Goal: Task Accomplishment & Management: Use online tool/utility

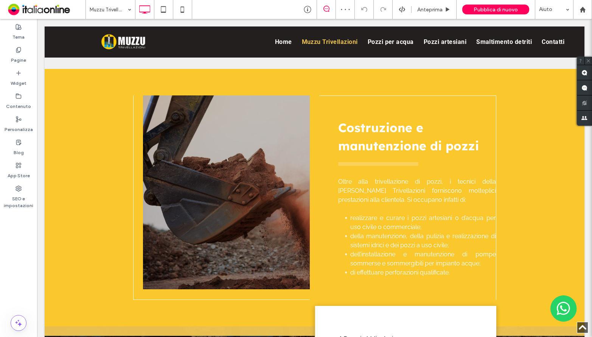
scroll to position [1106, 0]
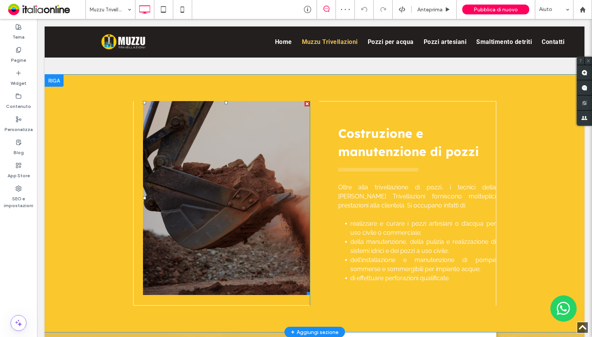
drag, startPoint x: 187, startPoint y: 77, endPoint x: 259, endPoint y: 219, distance: 160.1
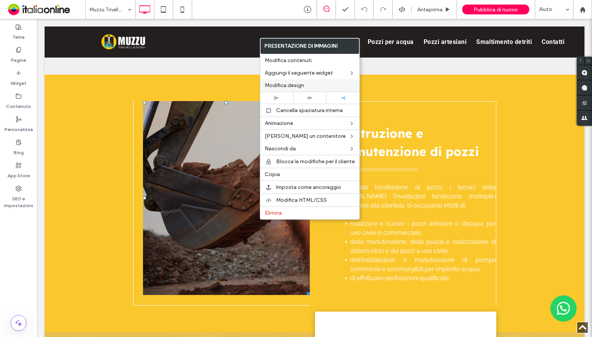
click at [292, 87] on span "Modifica design" at bounding box center [284, 85] width 39 height 6
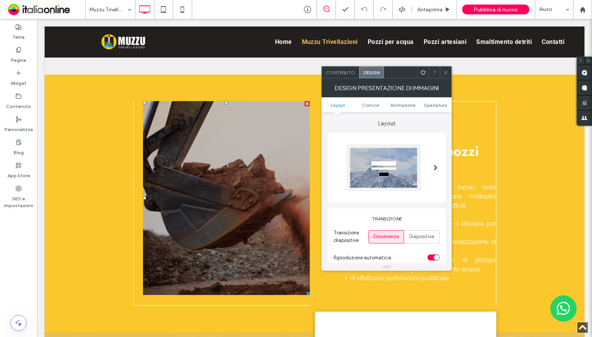
click at [333, 72] on span "Contenuto" at bounding box center [341, 73] width 30 height 6
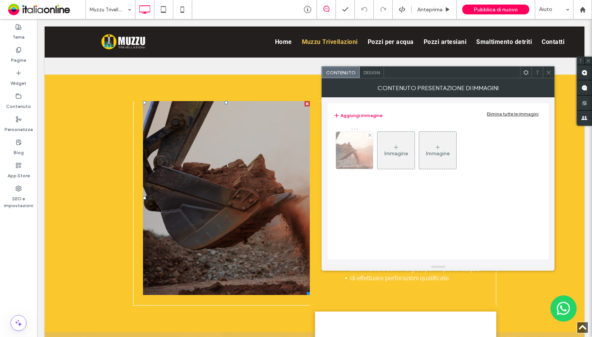
click at [348, 146] on div at bounding box center [354, 150] width 37 height 37
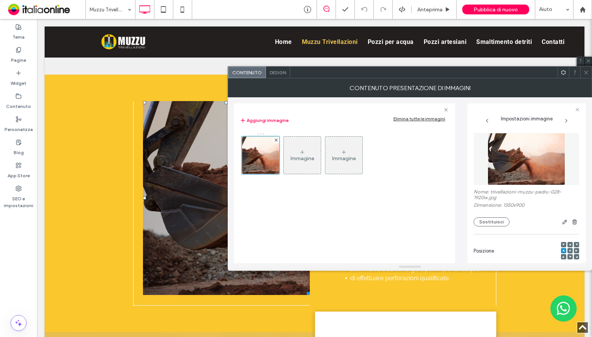
drag, startPoint x: 508, startPoint y: 154, endPoint x: 501, endPoint y: 166, distance: 14.0
click at [583, 71] on div at bounding box center [585, 72] width 11 height 11
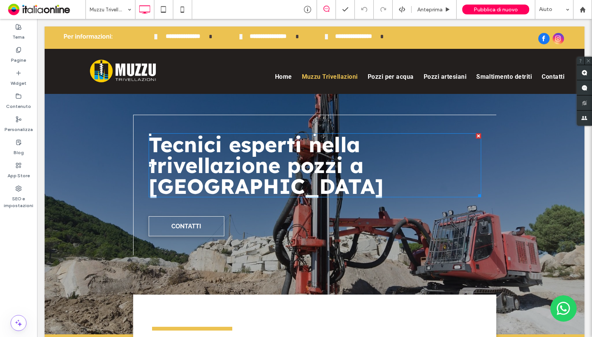
scroll to position [21, 0]
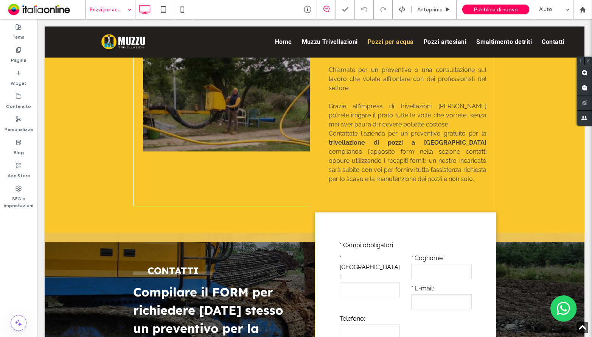
scroll to position [1001, 0]
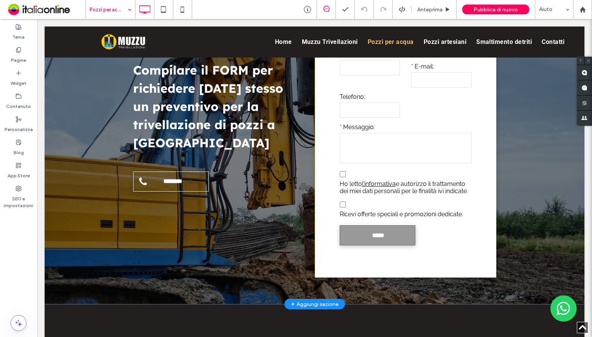
click at [100, 236] on div "**********" at bounding box center [315, 157] width 540 height 293
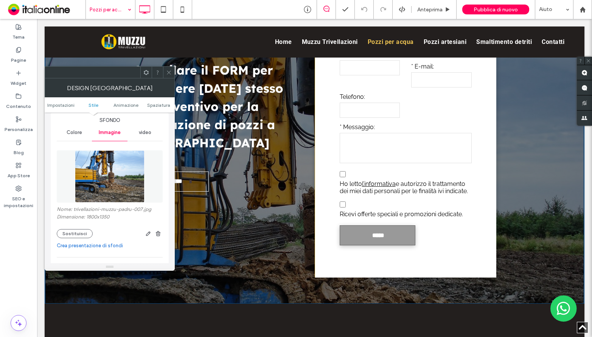
scroll to position [85, 0]
